Goal: Transaction & Acquisition: Purchase product/service

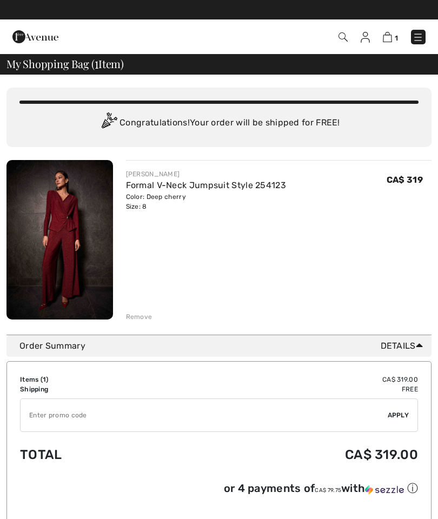
click at [70, 229] on img at bounding box center [59, 239] width 106 height 159
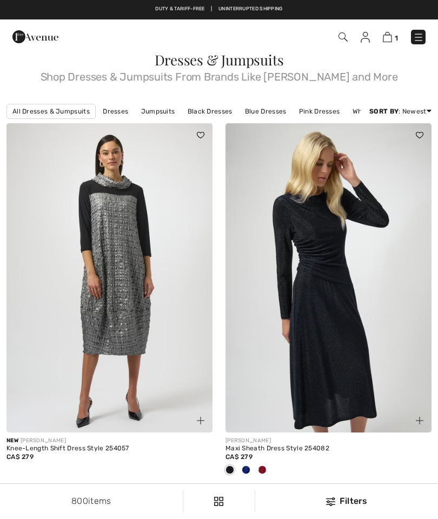
checkbox input "true"
click at [121, 106] on link "Dresses" at bounding box center [115, 111] width 36 height 14
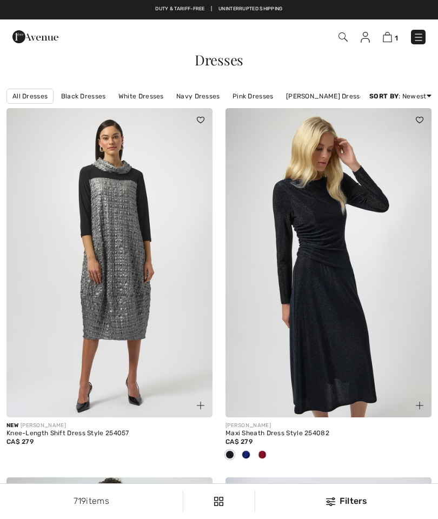
checkbox input "true"
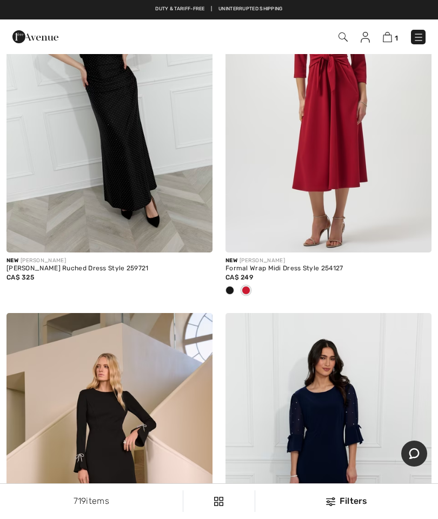
scroll to position [1253, 0]
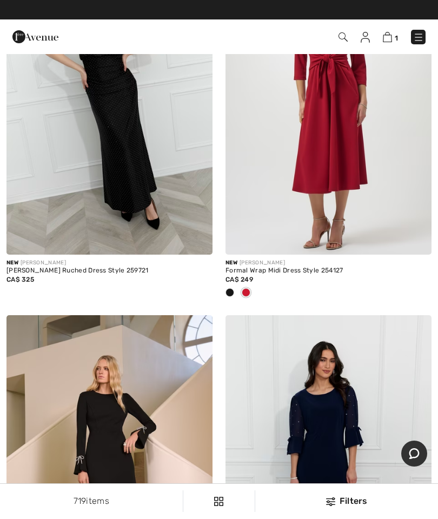
click at [232, 285] on div at bounding box center [230, 293] width 16 height 18
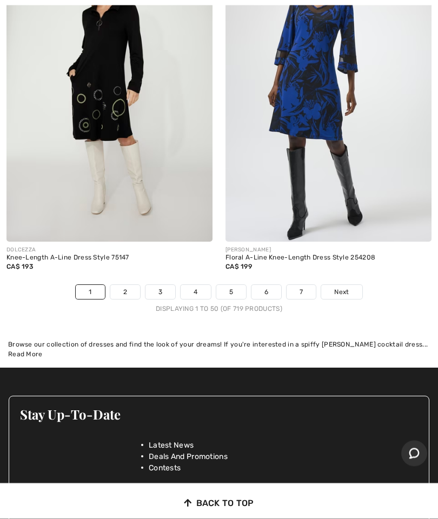
scroll to position [9338, 0]
